Goal: Information Seeking & Learning: Learn about a topic

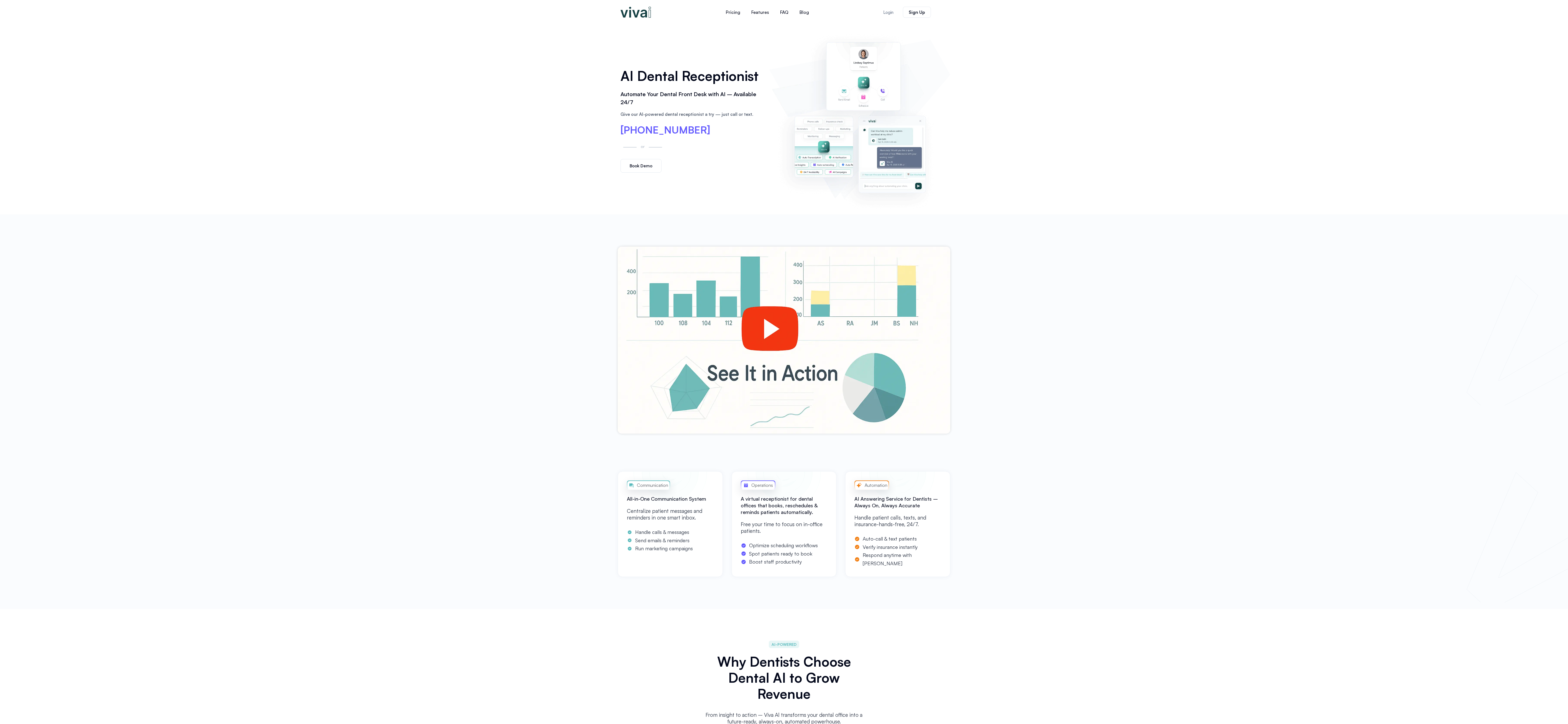
click at [675, 499] on h2 "All-in-One Communication System" at bounding box center [670, 498] width 87 height 7
click at [674, 499] on h2 "All-in-One Communication System" at bounding box center [670, 498] width 87 height 7
drag, startPoint x: 674, startPoint y: 499, endPoint x: 670, endPoint y: 540, distance: 41.2
click at [673, 509] on div "Communication All-in-One Communication System Centralize patient messages and r…" at bounding box center [670, 523] width 105 height 105
click at [670, 540] on span "Send emails & reminders" at bounding box center [662, 540] width 56 height 9
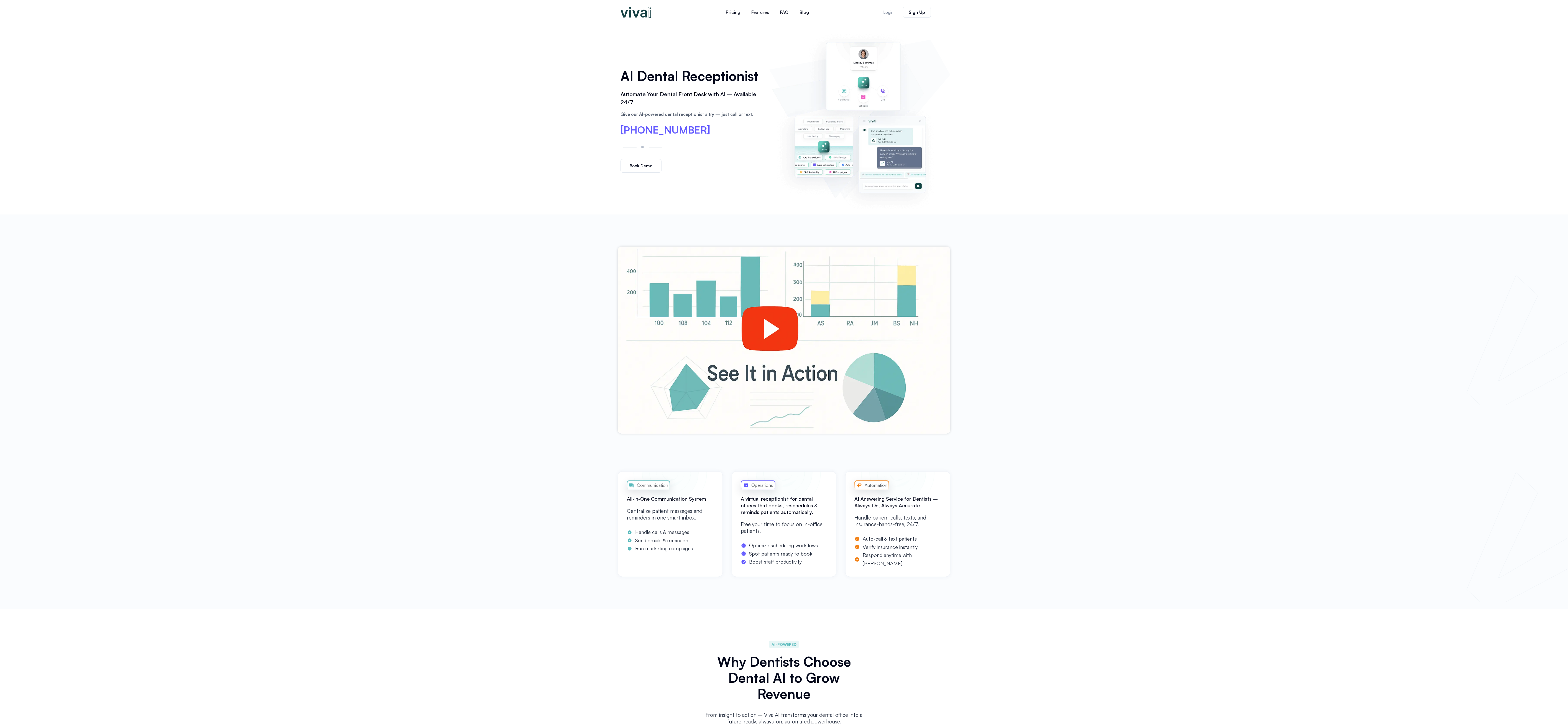
click at [665, 554] on div "Communication All-in-One Communication System Centralize patient messages and r…" at bounding box center [670, 523] width 105 height 105
drag, startPoint x: 665, startPoint y: 554, endPoint x: 662, endPoint y: 572, distance: 18.2
click at [665, 554] on div "Communication All-in-One Communication System Centralize patient messages and r…" at bounding box center [670, 523] width 105 height 105
click at [663, 552] on span "Run marketing campaigns" at bounding box center [663, 549] width 59 height 9
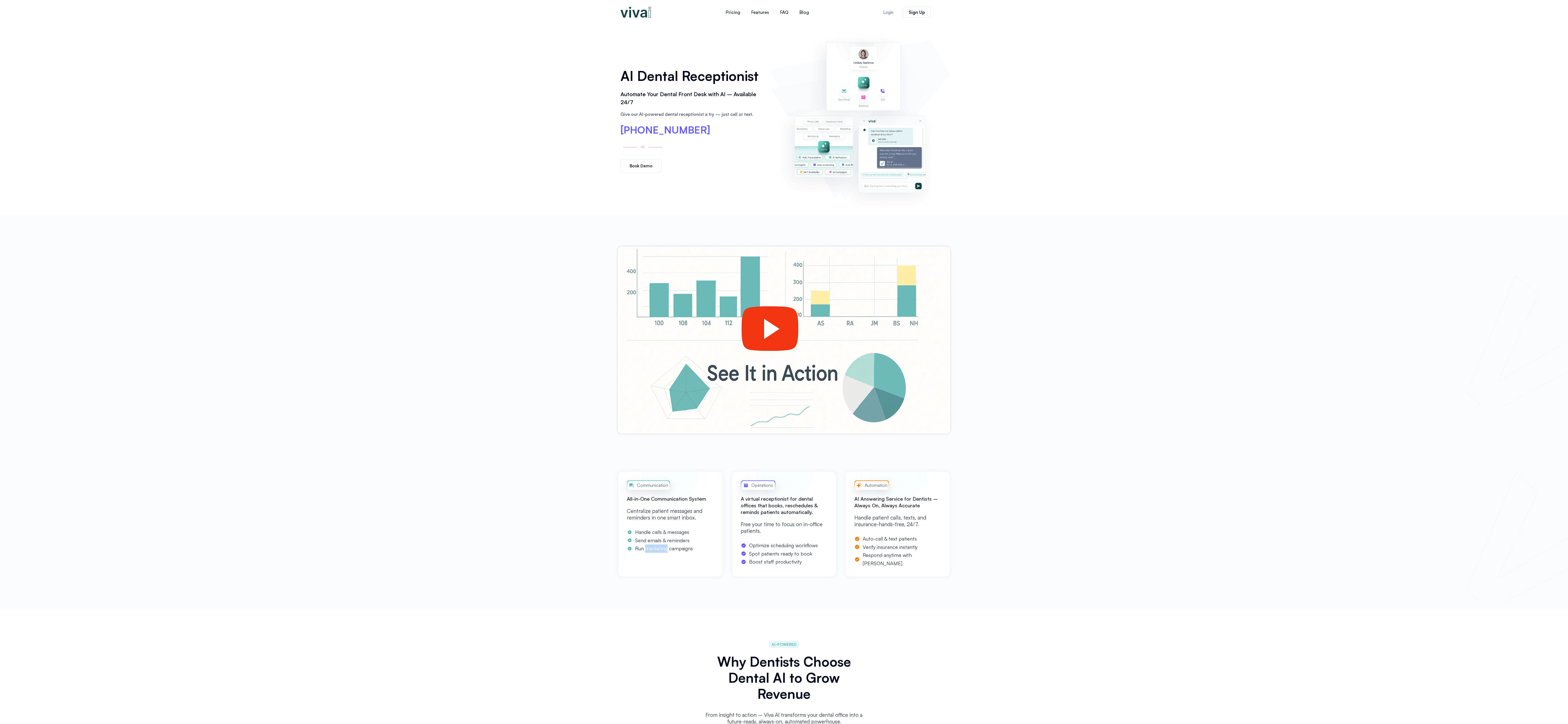
click at [663, 551] on span "Run marketing campaigns" at bounding box center [663, 549] width 59 height 9
click at [667, 572] on div "Communication All-in-One Communication System Centralize patient messages and r…" at bounding box center [670, 523] width 105 height 105
drag, startPoint x: 1188, startPoint y: 240, endPoint x: 1195, endPoint y: 227, distance: 14.8
click at [1192, 235] on div at bounding box center [784, 339] width 1568 height 251
